Goal: Task Accomplishment & Management: Complete application form

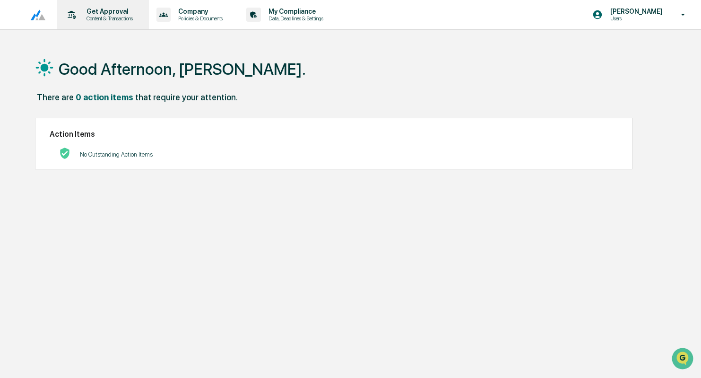
click at [119, 13] on p "Get Approval" at bounding box center [108, 12] width 59 height 8
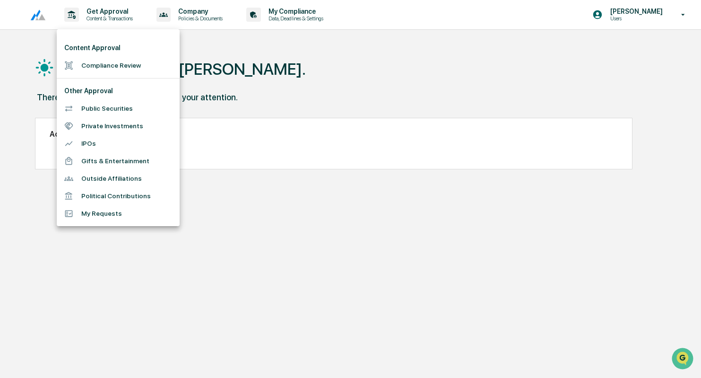
click at [310, 68] on div at bounding box center [350, 189] width 701 height 378
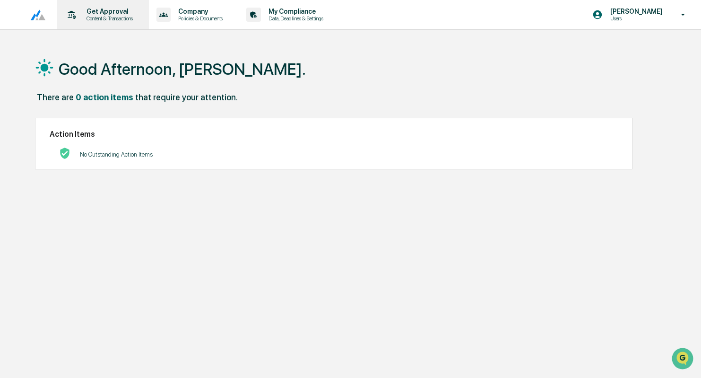
click at [87, 11] on p "Get Approval" at bounding box center [108, 12] width 59 height 8
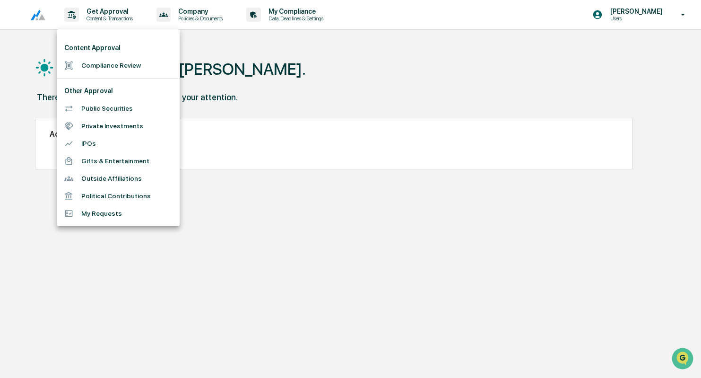
click at [105, 60] on li "Compliance Review" at bounding box center [118, 65] width 123 height 17
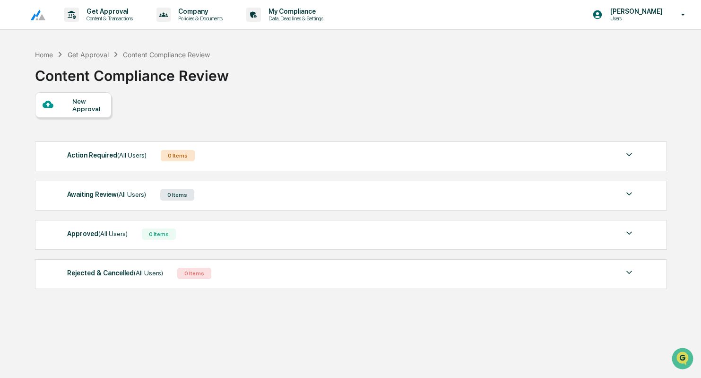
click at [98, 108] on div "New Approval" at bounding box center [88, 104] width 32 height 15
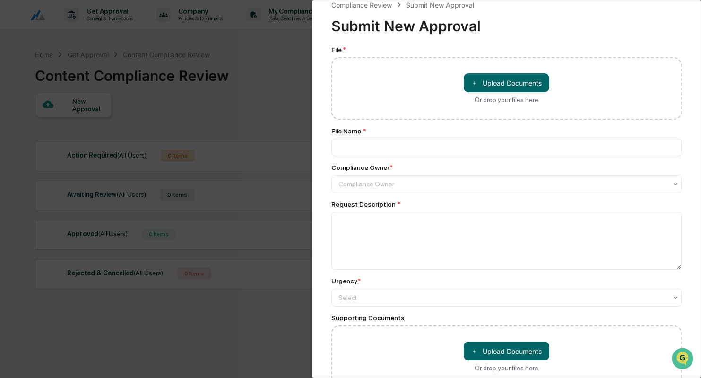
scroll to position [16, 0]
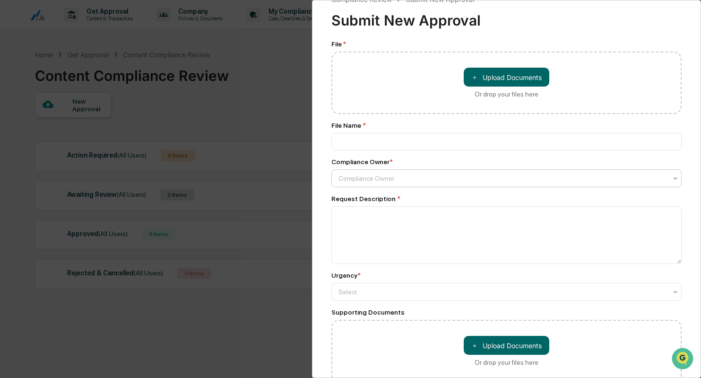
click at [403, 177] on div at bounding box center [502, 177] width 329 height 9
click at [424, 158] on div "File * ＋ Upload Documents Or drop your files here File Name * Compliance Owner …" at bounding box center [506, 211] width 351 height 342
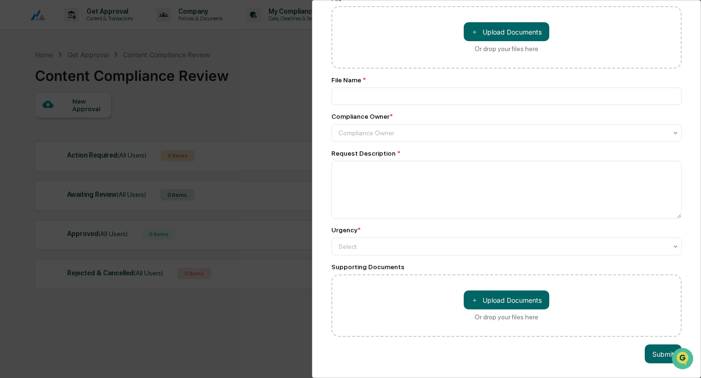
click at [249, 33] on div "Compliance Review Submit New Approval Submit New Approval File * ＋ Upload Docum…" at bounding box center [350, 189] width 701 height 378
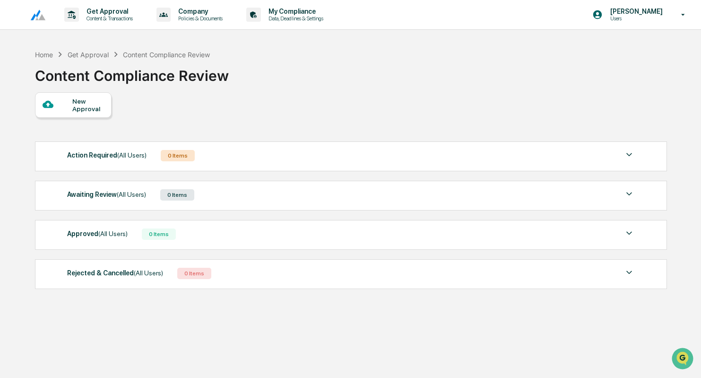
click at [47, 13] on link at bounding box center [40, 14] width 34 height 29
